Goal: Transaction & Acquisition: Purchase product/service

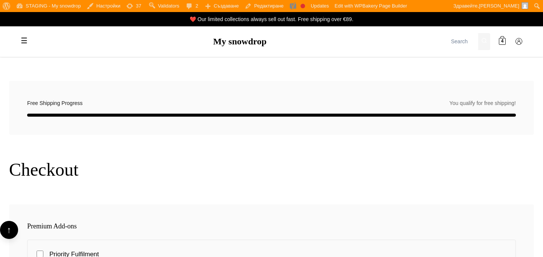
scroll to position [162, 0]
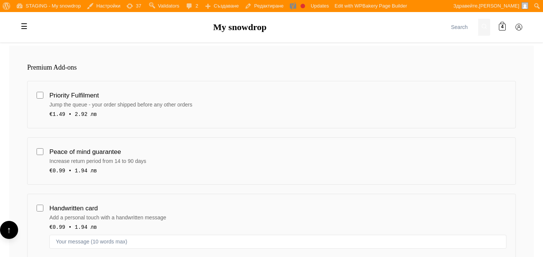
scroll to position [158, 0]
click at [138, 91] on div "Priority Fulfilment" at bounding box center [277, 96] width 457 height 10
click at [43, 93] on input "Priority Fulfilment Jump the queue - your order shipped before any other orders…" at bounding box center [40, 96] width 7 height 7
checkbox input "true"
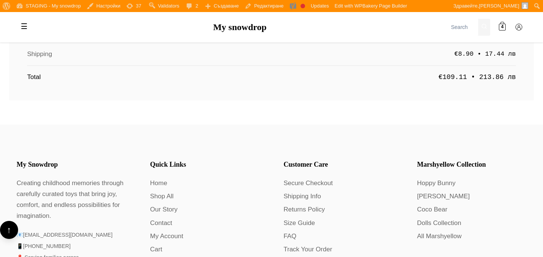
scroll to position [1613, 0]
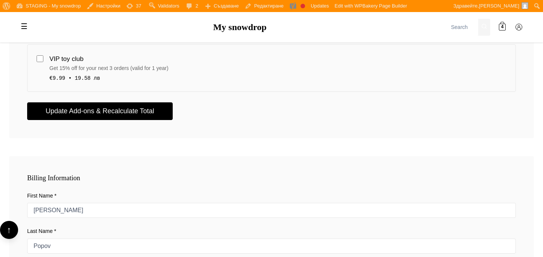
scroll to position [467, 0]
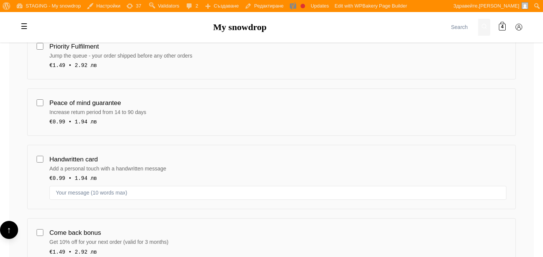
scroll to position [177, 0]
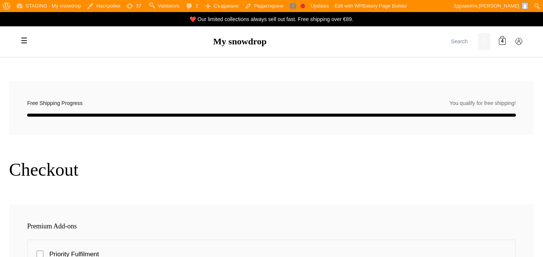
scroll to position [172, 0]
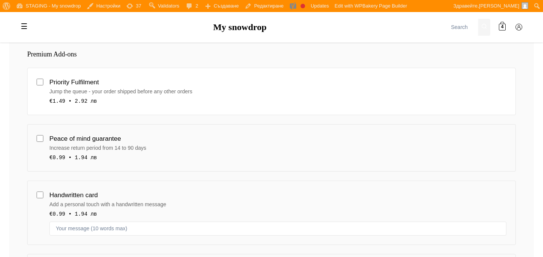
click at [182, 84] on div "Priority Fulfilment" at bounding box center [277, 82] width 457 height 10
click at [43, 84] on input "Priority Fulfilment Jump the queue - your order shipped before any other orders…" at bounding box center [40, 82] width 7 height 7
checkbox input "true"
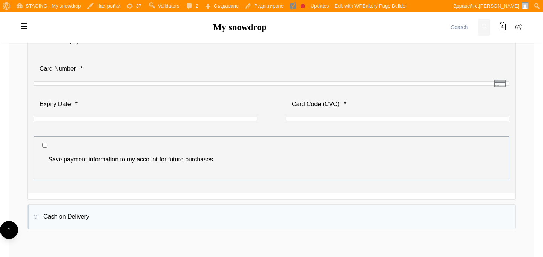
scroll to position [1207, 0]
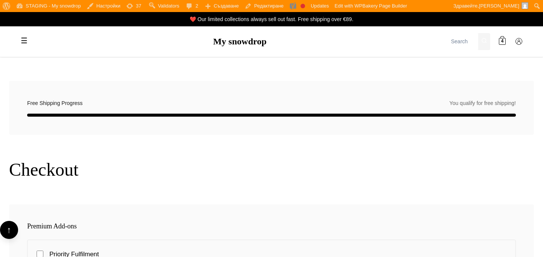
scroll to position [1207, 0]
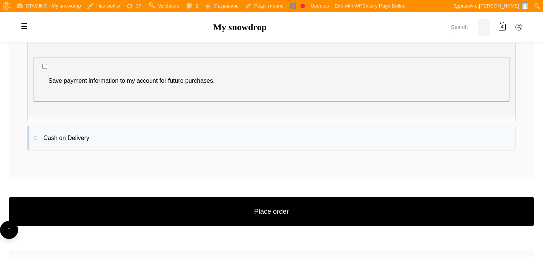
click at [174, 66] on p "Save payment information to my account for future purchases." at bounding box center [271, 77] width 458 height 30
click at [172, 73] on label "Save payment information to my account for future purchases." at bounding box center [271, 80] width 458 height 21
click at [47, 69] on input "Save payment information to my account for future purchases." at bounding box center [44, 66] width 5 height 5
click at [172, 73] on label "Save payment information to my account for future purchases." at bounding box center [271, 80] width 458 height 21
click at [47, 69] on input "Save payment information to my account for future purchases." at bounding box center [44, 66] width 5 height 5
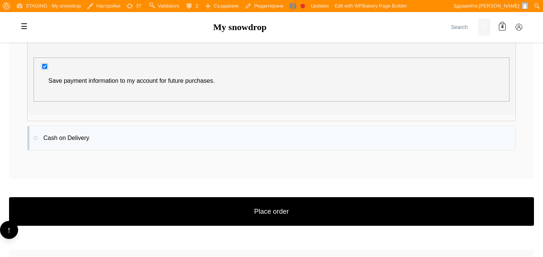
checkbox input "false"
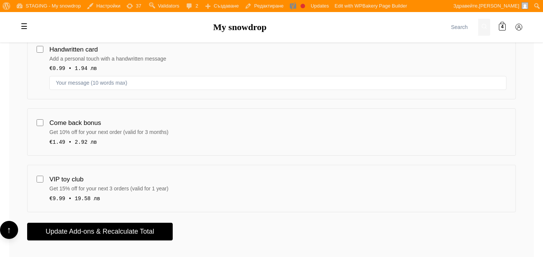
scroll to position [164, 0]
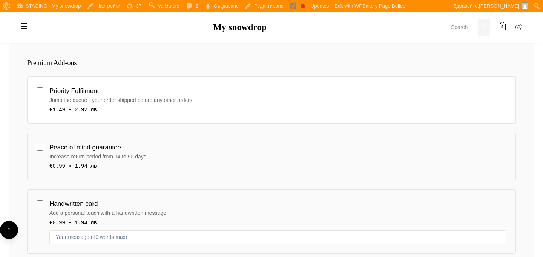
click at [168, 100] on div "Jump the queue - your order shipped before any other orders" at bounding box center [277, 100] width 457 height 8
click at [43, 94] on input "Priority Fulfilment Jump the queue - your order shipped before any other orders…" at bounding box center [40, 90] width 7 height 7
checkbox input "true"
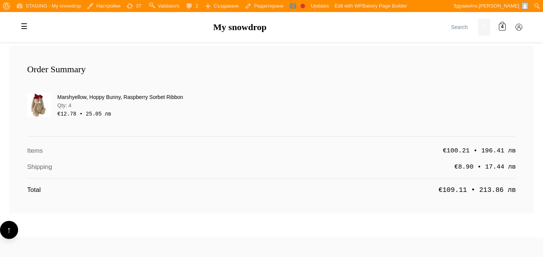
scroll to position [1441, 0]
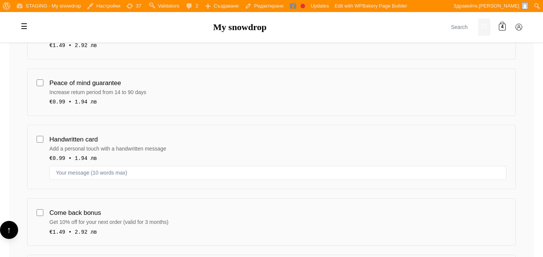
scroll to position [355, 0]
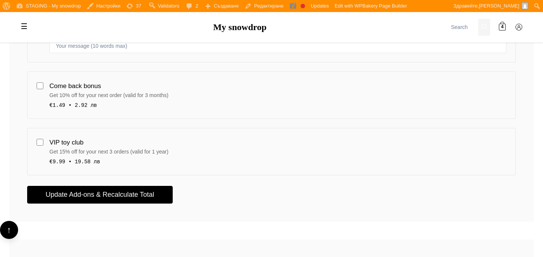
click at [184, 86] on div "Come back bonus" at bounding box center [277, 86] width 457 height 10
click at [43, 86] on input "Come back bonus Get 10% off for your next order (valid for 3 months) €1.49 • 2.…" at bounding box center [40, 86] width 7 height 7
checkbox input "true"
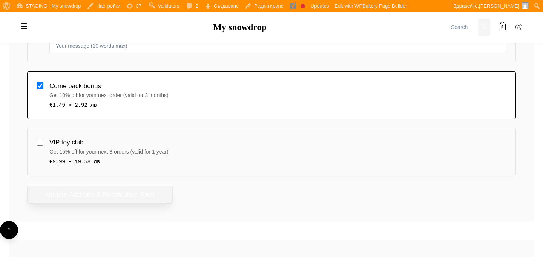
click at [144, 189] on button "Update Add-ons & Recalculate Total" at bounding box center [99, 195] width 145 height 18
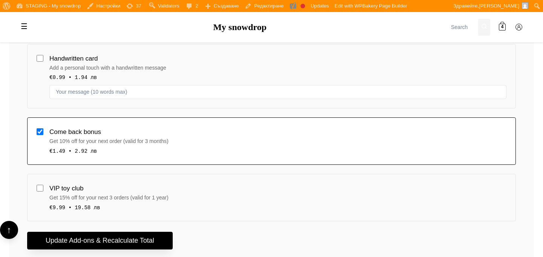
scroll to position [308, 0]
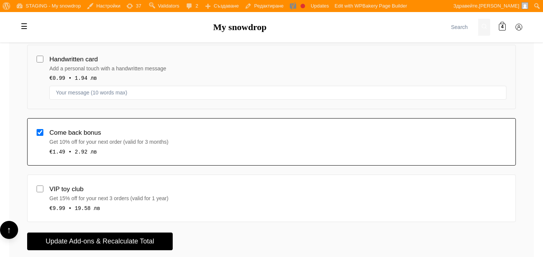
click at [215, 185] on div "VIP toy club" at bounding box center [277, 189] width 457 height 10
click at [43, 186] on input "VIP toy club Get 15% off for your next 3 orders (valid for 1 year) €9.99 • 19.5…" at bounding box center [40, 189] width 7 height 7
checkbox input "true"
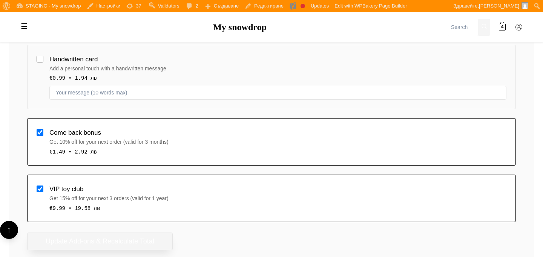
click at [153, 236] on button "Update Add-ons & Recalculate Total" at bounding box center [99, 242] width 145 height 18
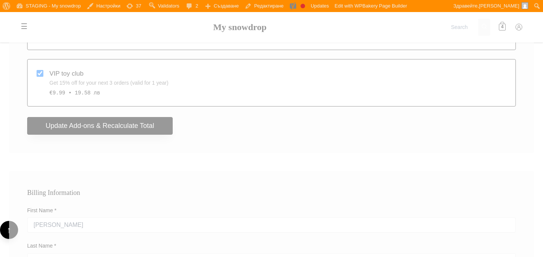
scroll to position [395, 0]
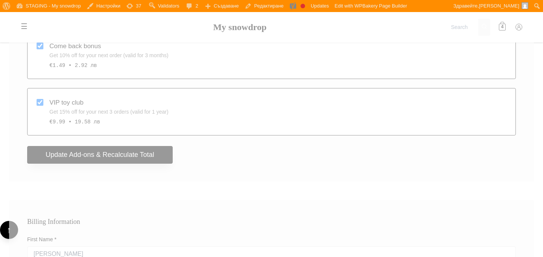
type button "1"
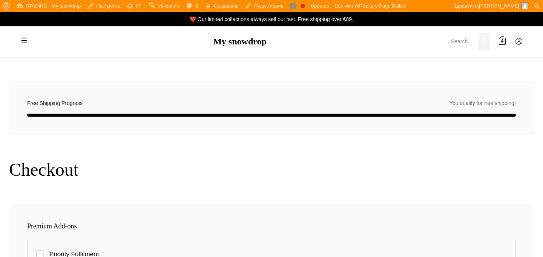
scroll to position [395, 0]
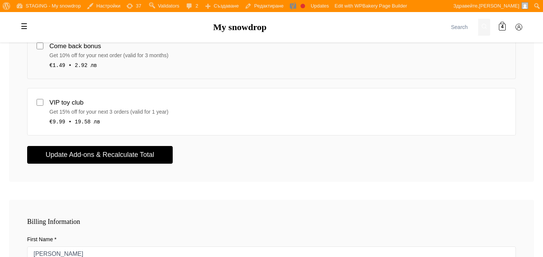
click at [201, 102] on div "VIP toy club" at bounding box center [277, 103] width 457 height 10
click at [43, 102] on input "VIP toy club Get 15% off for your next 3 orders (valid for 1 year) €9.99 • 19.5…" at bounding box center [40, 102] width 7 height 7
checkbox input "true"
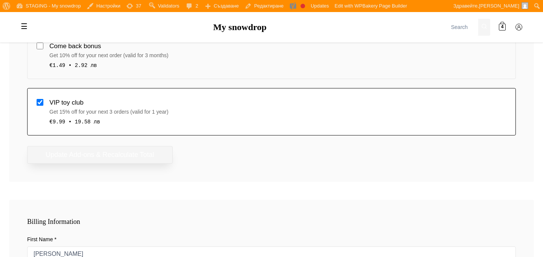
click at [167, 155] on button "Update Add-ons & Recalculate Total" at bounding box center [99, 155] width 145 height 18
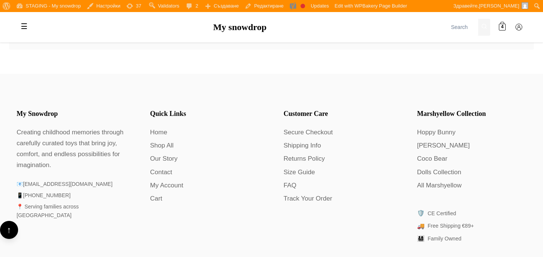
scroll to position [1436, 0]
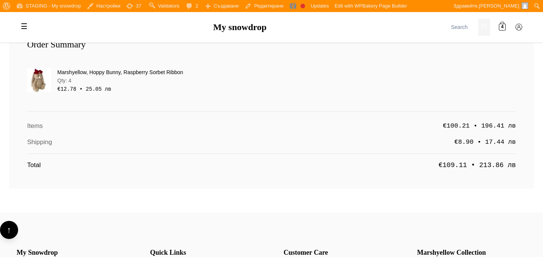
type button "1"
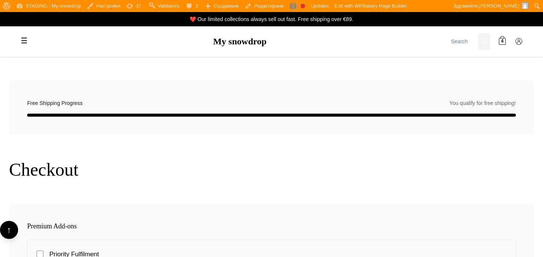
scroll to position [1436, 0]
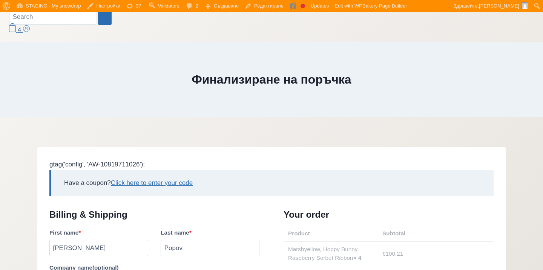
scroll to position [335, 0]
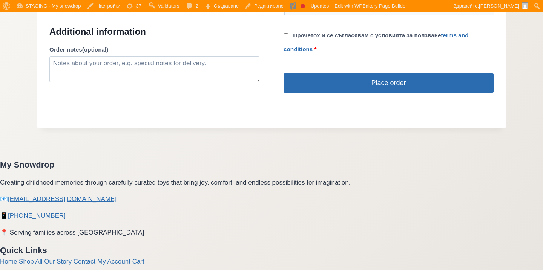
scroll to position [943, 0]
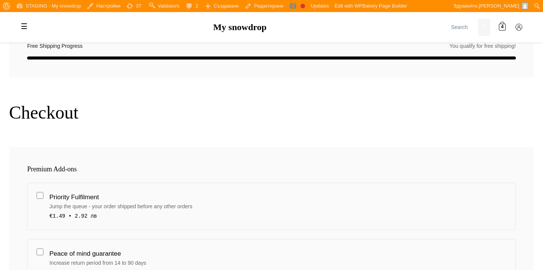
scroll to position [175, 0]
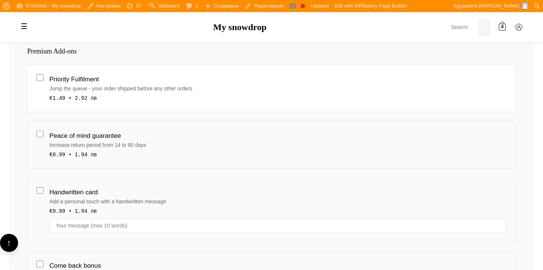
click at [168, 83] on div "Priority Fulfilment" at bounding box center [277, 79] width 457 height 10
click at [43, 81] on input "Priority Fulfilment Jump the queue - your order shipped before any other orders…" at bounding box center [40, 77] width 7 height 7
checkbox input "true"
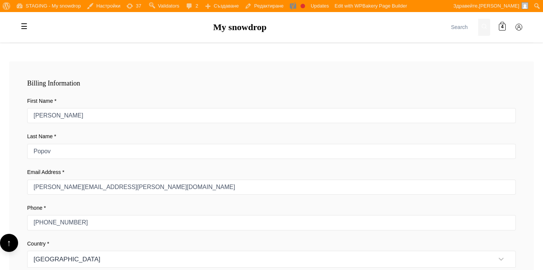
scroll to position [528, 0]
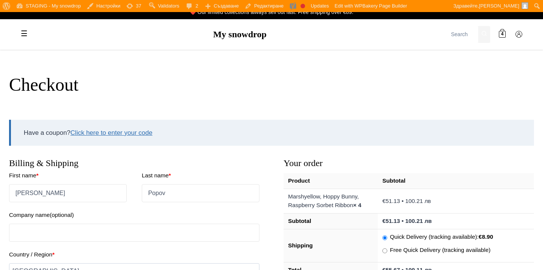
scroll to position [1, 0]
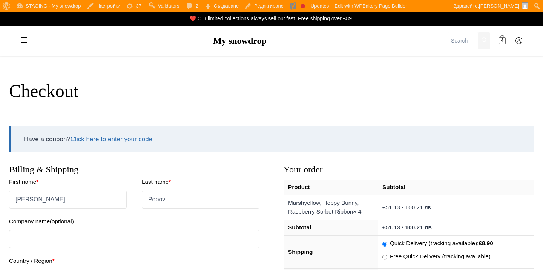
click at [499, 44] on span at bounding box center [502, 41] width 7 height 7
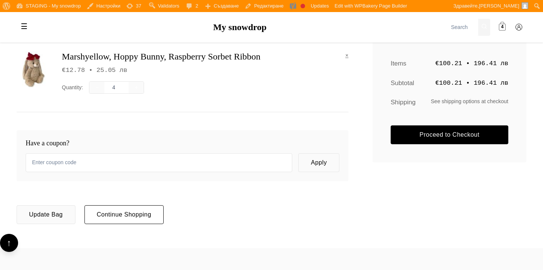
scroll to position [101, 0]
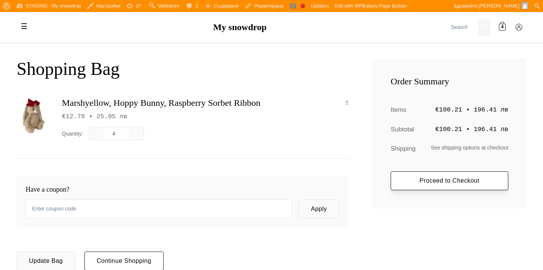
click at [454, 182] on link "Proceed to Checkout" at bounding box center [449, 180] width 118 height 19
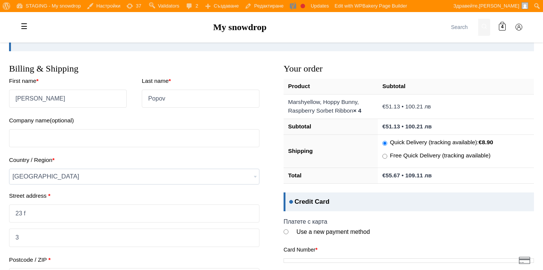
scroll to position [102, 0]
click at [155, 174] on span "[GEOGRAPHIC_DATA]" at bounding box center [133, 176] width 249 height 15
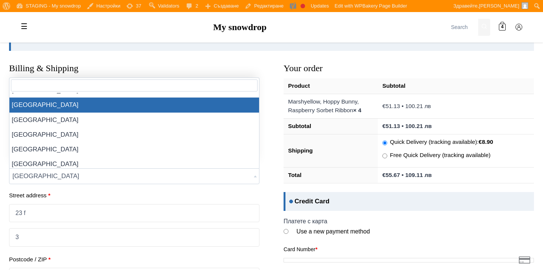
scroll to position [486, 0]
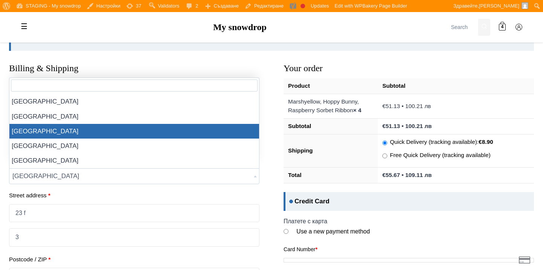
select select "BG"
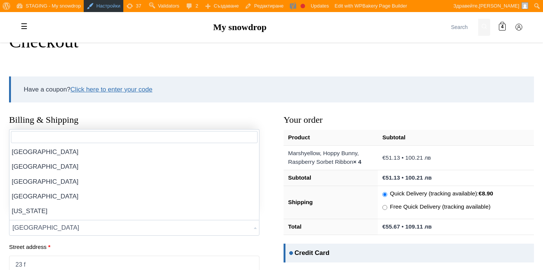
scroll to position [487, 0]
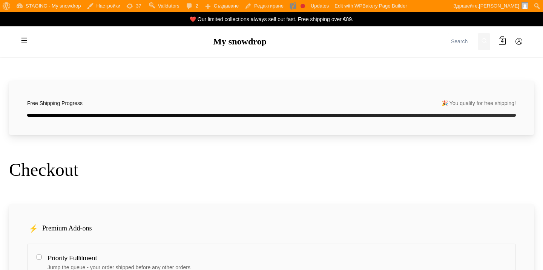
select select "BG-04"
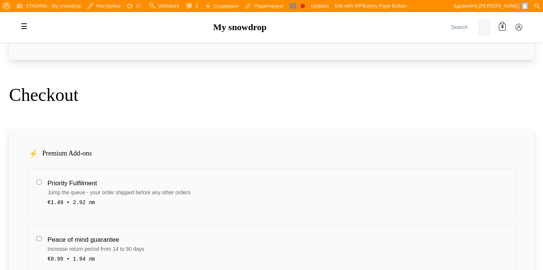
scroll to position [80, 0]
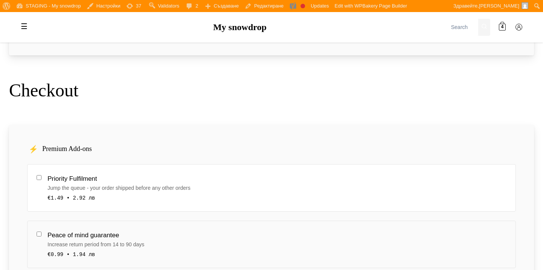
click at [175, 179] on div "Priority Fulfilment" at bounding box center [276, 179] width 459 height 10
click at [41, 179] on input "Priority Fulfilment Jump the queue - your order shipped before any other orders…" at bounding box center [39, 177] width 5 height 5
checkbox input "true"
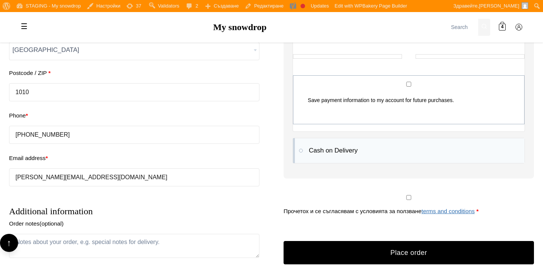
scroll to position [921, 0]
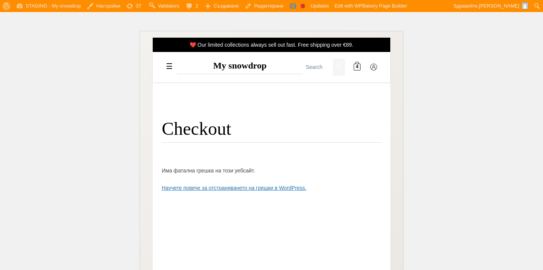
scroll to position [102, 0]
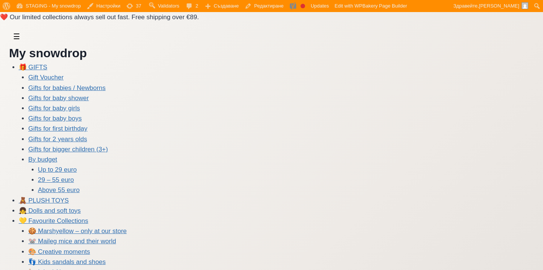
select select "BG-04"
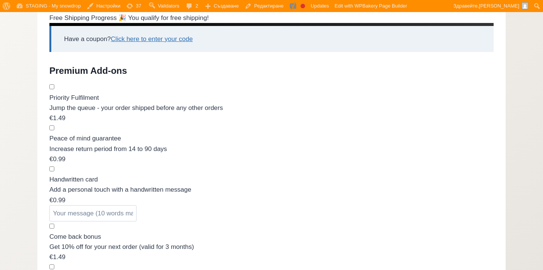
scroll to position [636, 0]
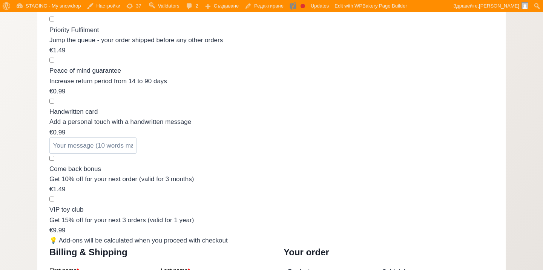
click at [54, 62] on input "Peace of mind guarantee Increase return period from 14 to 90 days €0.99" at bounding box center [51, 60] width 5 height 5
checkbox input "true"
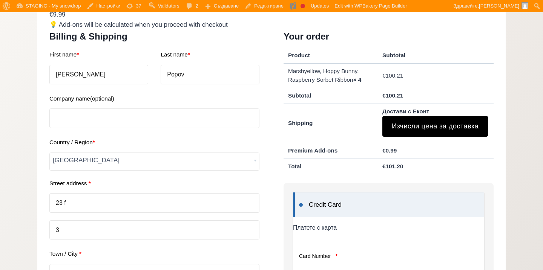
scroll to position [865, 0]
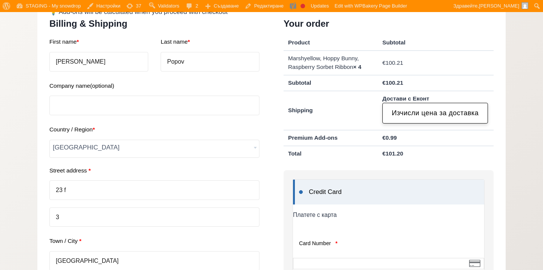
click at [413, 122] on button "Изчисли цена за доставка" at bounding box center [435, 113] width 106 height 21
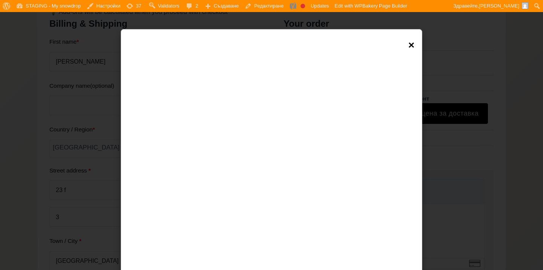
click at [408, 45] on span "×" at bounding box center [411, 45] width 6 height 17
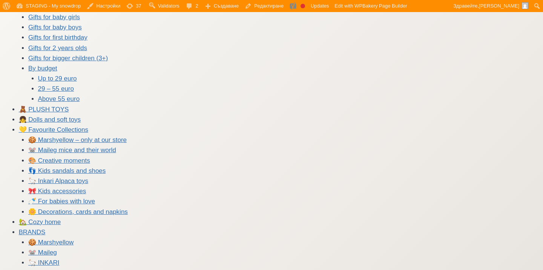
scroll to position [0, 0]
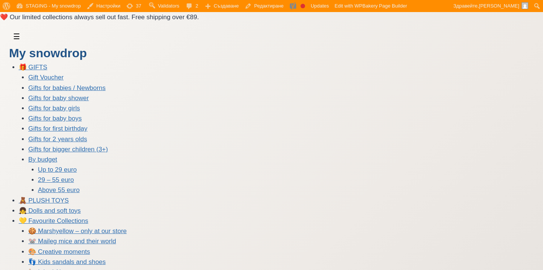
click at [30, 49] on link "My snowdrop" at bounding box center [48, 53] width 78 height 14
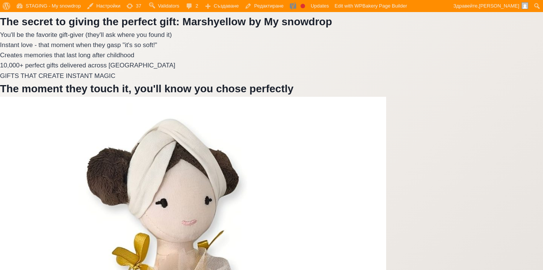
scroll to position [866, 0]
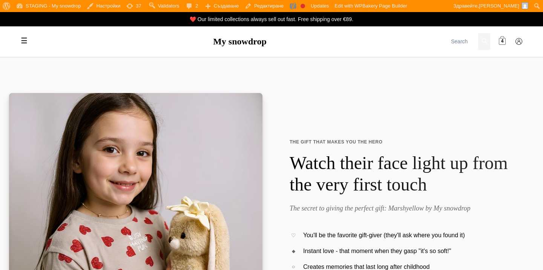
click at [506, 40] on link "4" at bounding box center [501, 41] width 15 height 15
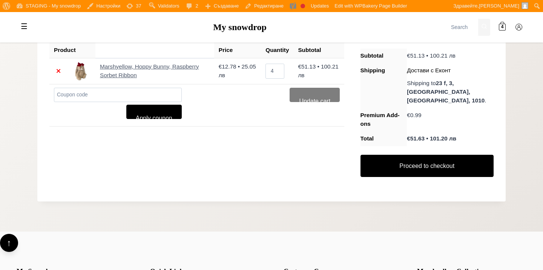
scroll to position [147, 0]
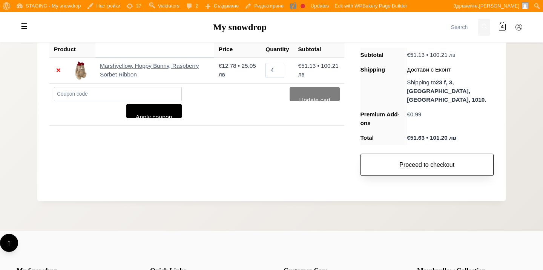
click at [397, 154] on link "Proceed to checkout" at bounding box center [426, 165] width 133 height 23
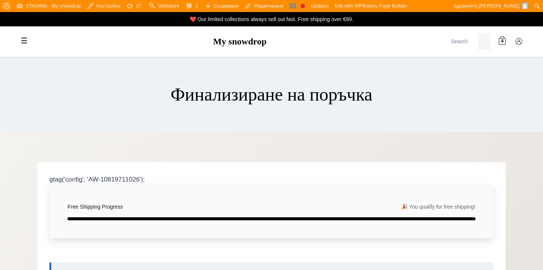
select select "BG-04"
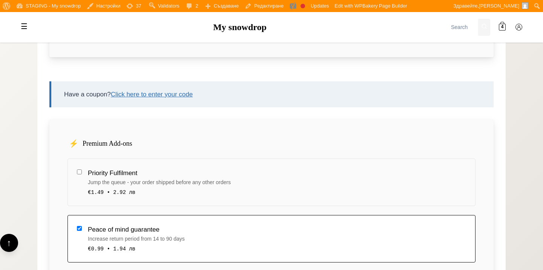
scroll to position [199, 0]
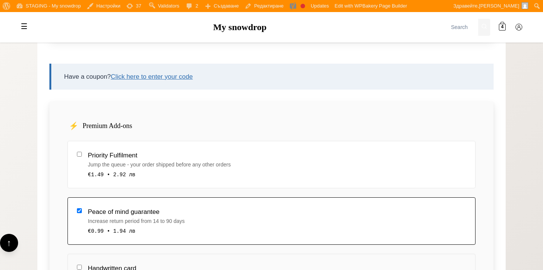
click at [372, 154] on div "Priority Fulfilment" at bounding box center [277, 155] width 378 height 10
click at [82, 154] on input "Priority Fulfilment Jump the queue - your order shipped before any other orders…" at bounding box center [79, 154] width 5 height 5
checkbox input "true"
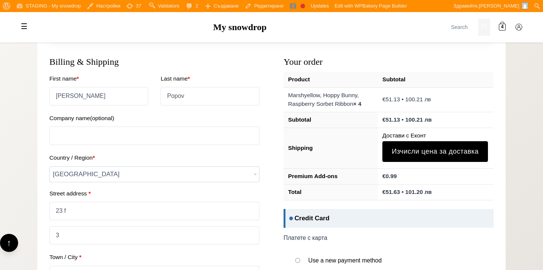
scroll to position [651, 0]
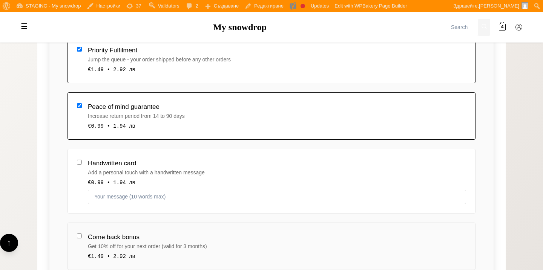
click at [363, 167] on div "Handwritten card" at bounding box center [277, 163] width 378 height 10
click at [82, 165] on input "Handwritten card Add a personal touch with a handwritten message €0.99 • 1.94 лв" at bounding box center [79, 162] width 5 height 5
checkbox input "true"
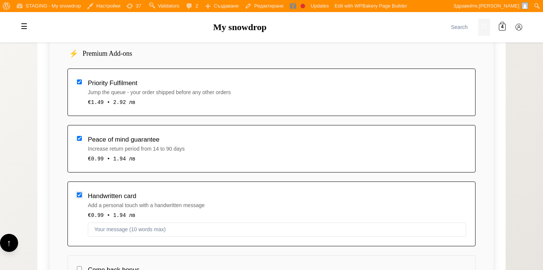
scroll to position [259, 0]
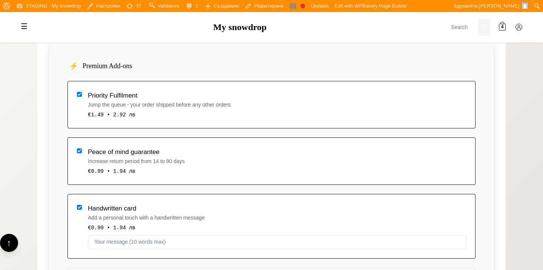
click at [155, 102] on div "Jump the queue - your order shipped before any other orders" at bounding box center [277, 105] width 378 height 8
click at [82, 97] on input "Priority Fulfilment Jump the queue - your order shipped before any other orders…" at bounding box center [79, 94] width 5 height 5
checkbox input "false"
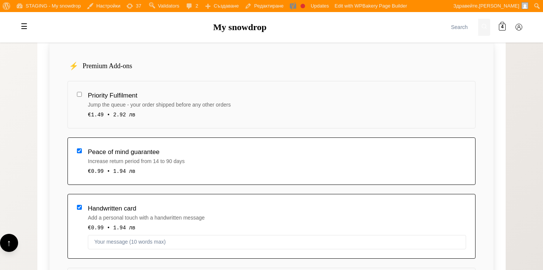
click at [135, 144] on label "Peace of mind guarantee Increase return period from 14 to 90 days €0.99 • 1.94 …" at bounding box center [271, 161] width 408 height 47
click at [82, 148] on input "Peace of mind guarantee Increase return period from 14 to 90 days €0.99 • 1.94 …" at bounding box center [79, 150] width 5 height 5
checkbox input "false"
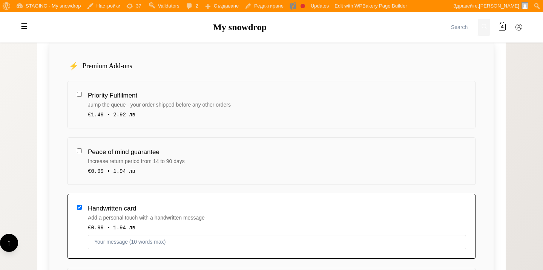
click at [133, 213] on div "Handwritten card" at bounding box center [277, 208] width 378 height 10
click at [82, 210] on input "Handwritten card Add a personal touch with a handwritten message €0.99 • 1.94 лв" at bounding box center [79, 207] width 5 height 5
checkbox input "false"
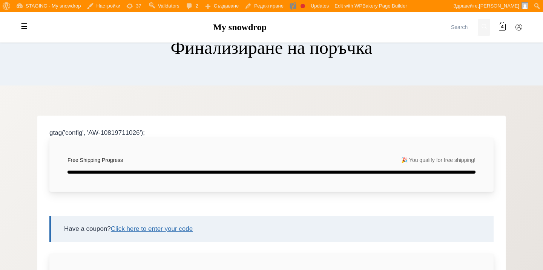
scroll to position [0, 0]
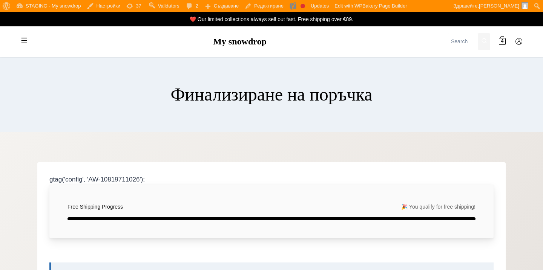
click at [196, 97] on h1 "Финализиране на поръчка" at bounding box center [271, 95] width 202 height 22
click at [220, 46] on link "My snowdrop" at bounding box center [240, 42] width 54 height 10
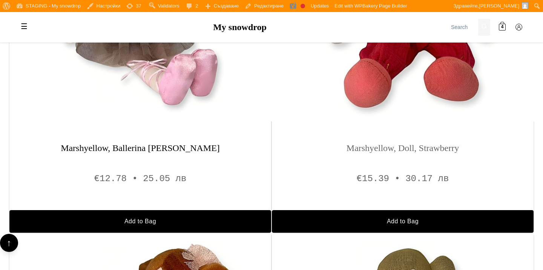
scroll to position [630, 0]
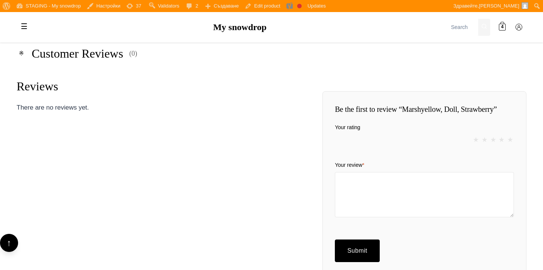
scroll to position [745, 0]
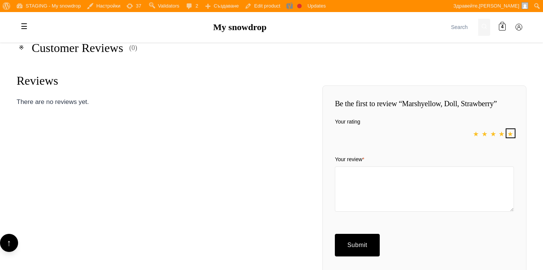
click at [510, 137] on link "1" at bounding box center [510, 133] width 7 height 7
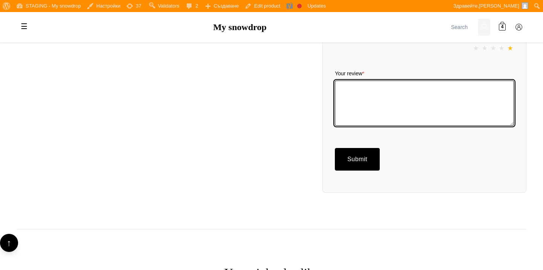
click at [391, 93] on textarea "Your review *" at bounding box center [424, 103] width 179 height 45
type textarea "f"
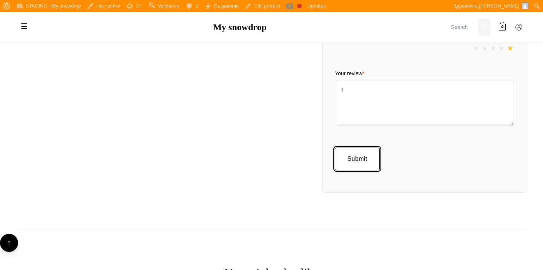
click at [356, 167] on input "Submit" at bounding box center [357, 159] width 45 height 23
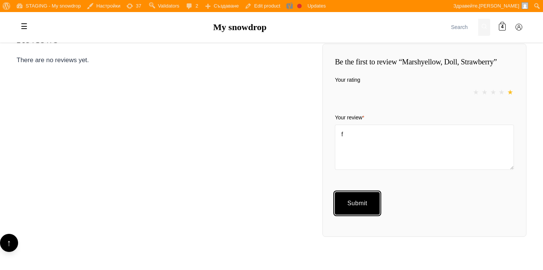
scroll to position [716, 0]
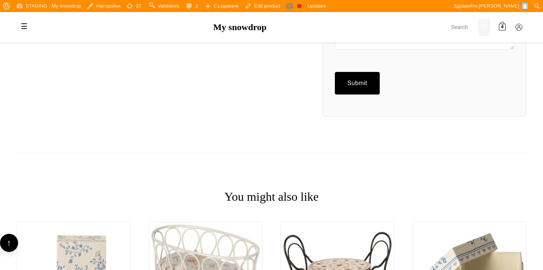
scroll to position [900, 0]
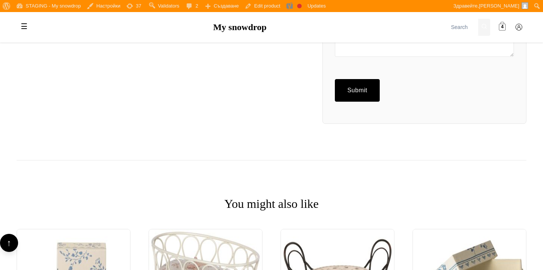
click at [504, 28] on span at bounding box center [502, 27] width 7 height 7
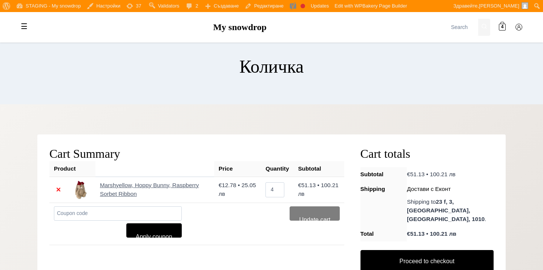
scroll to position [93, 0]
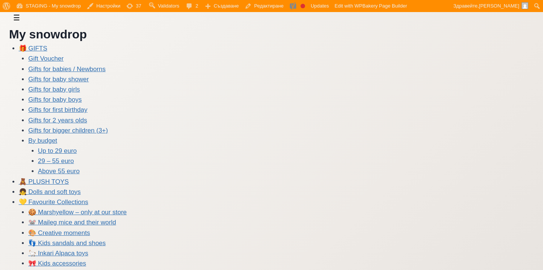
scroll to position [16, 0]
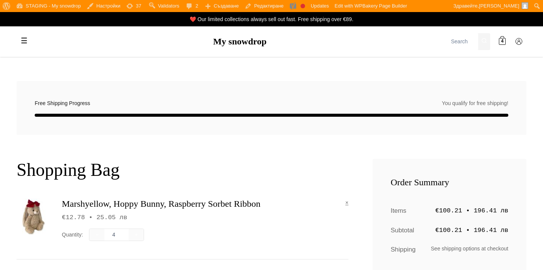
scroll to position [21, 0]
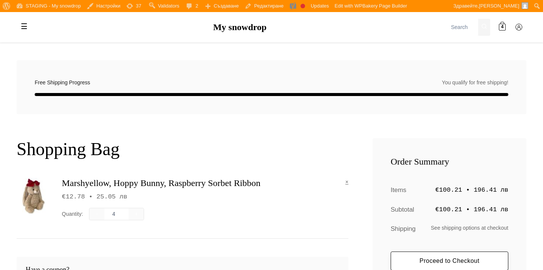
click at [423, 263] on link "Proceed to Checkout" at bounding box center [449, 261] width 118 height 19
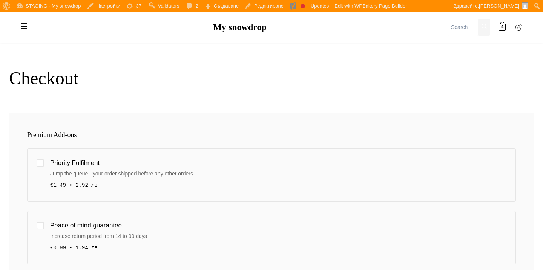
scroll to position [93, 0]
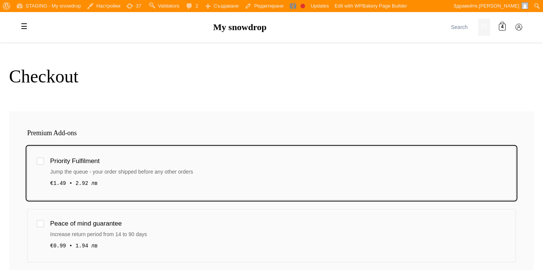
click at [155, 166] on div "Priority Fulfilment Jump the queue - your order shipped before any other orders…" at bounding box center [278, 173] width 456 height 35
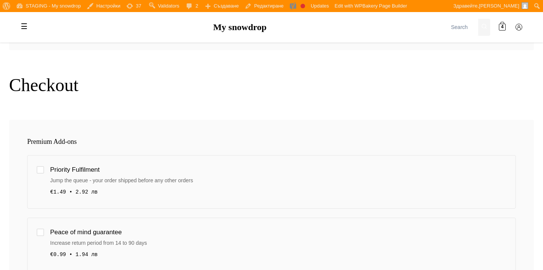
scroll to position [106, 0]
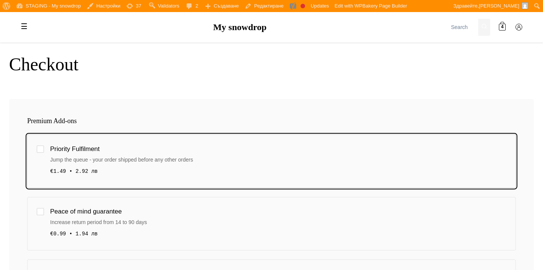
click at [42, 149] on div "express shipping add-on not selected" at bounding box center [41, 149] width 8 height 8
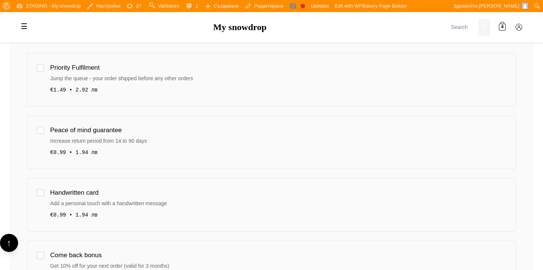
scroll to position [184, 0]
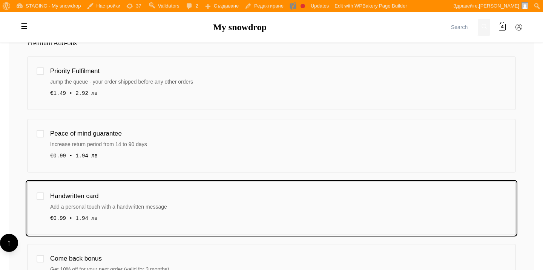
click at [101, 194] on div "Handwritten card" at bounding box center [278, 196] width 456 height 10
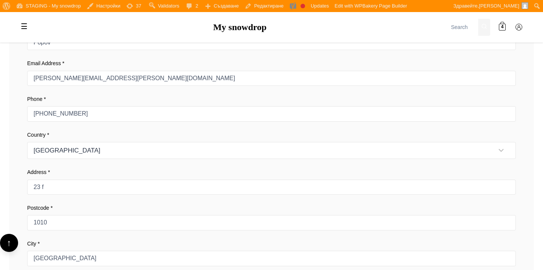
scroll to position [659, 0]
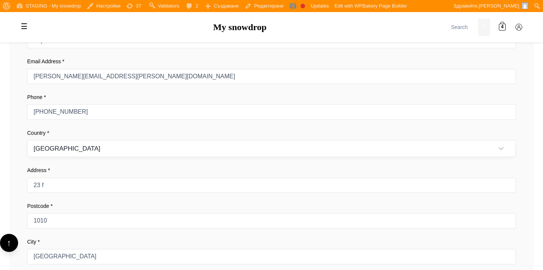
click at [248, 146] on select "Austria Belgium Bulgaria Croatia Czechia Denmark" at bounding box center [271, 148] width 488 height 17
click at [27, 140] on select "Austria Belgium Bulgaria Croatia Czechia Denmark" at bounding box center [271, 148] width 488 height 17
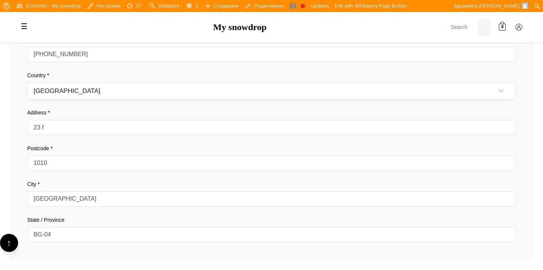
scroll to position [711, 0]
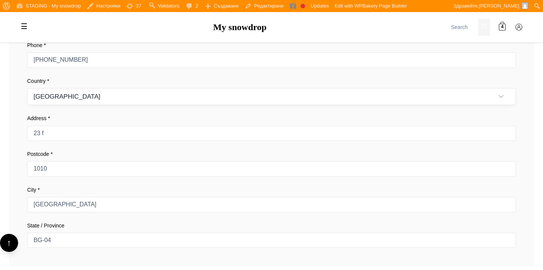
click at [135, 101] on select "Austria Belgium Bulgaria Croatia Czechia Denmark" at bounding box center [271, 96] width 488 height 17
select select "BG"
click at [27, 88] on select "Austria Belgium Bulgaria Croatia Czechia Denmark" at bounding box center [271, 96] width 488 height 17
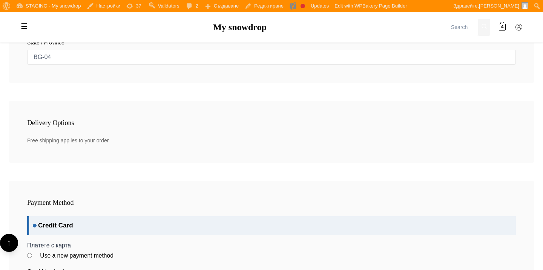
click at [164, 157] on div "Delivery Options Free shipping applies to your order" at bounding box center [271, 132] width 525 height 62
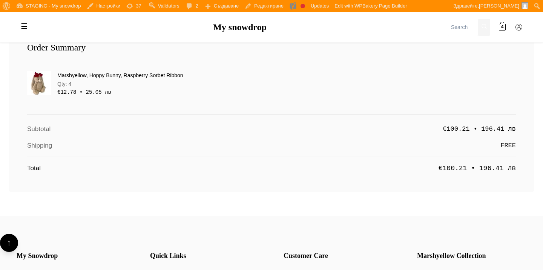
scroll to position [1269, 0]
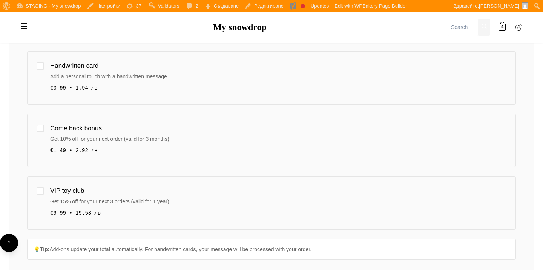
scroll to position [299, 0]
